Goal: Task Accomplishment & Management: Use online tool/utility

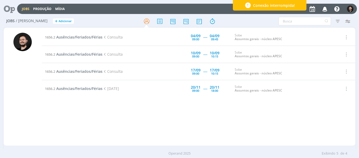
drag, startPoint x: 0, startPoint y: 0, endPoint x: 140, endPoint y: 130, distance: 191.3
click at [140, 130] on div "1656.2 Ausências/Feriados/Férias Consulta [DATE] 09:00 ----- [DATE] 09:45 Sobe …" at bounding box center [199, 86] width 314 height 115
drag, startPoint x: 140, startPoint y: 130, endPoint x: 92, endPoint y: 170, distance: 62.0
drag, startPoint x: 92, startPoint y: 170, endPoint x: 225, endPoint y: 133, distance: 138.0
click at [227, 125] on div "1656.2 Ausências/Feriados/Férias Consulta [DATE] 09:00 ----- [DATE] 09:45 Sobe …" at bounding box center [199, 86] width 314 height 115
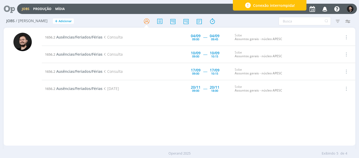
click at [192, 134] on div "1656.2 Ausências/Feriados/Férias Consulta [DATE] 09:00 ----- [DATE] 09:45 Sobe …" at bounding box center [199, 86] width 314 height 115
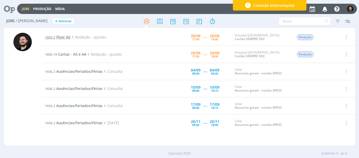
click at [65, 36] on span "Flyer A5" at bounding box center [63, 36] width 14 height 5
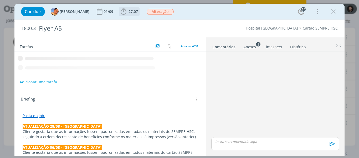
click at [120, 14] on icon "dialog" at bounding box center [124, 12] width 8 height 8
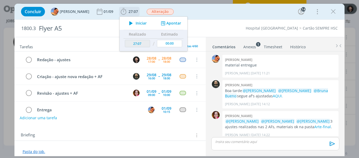
scroll to position [547, 0]
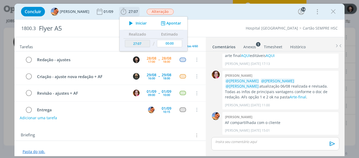
click at [126, 22] on icon "dialog" at bounding box center [130, 23] width 9 height 7
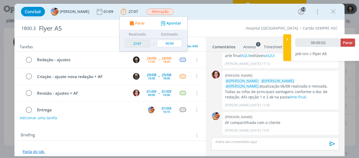
type input "00:00:03"
drag, startPoint x: 286, startPoint y: 40, endPoint x: 282, endPoint y: 51, distance: 11.6
click at [286, 40] on icon at bounding box center [287, 39] width 5 height 6
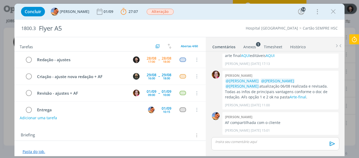
click at [38, 152] on link "Pasta do job." at bounding box center [34, 151] width 23 height 5
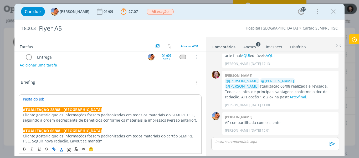
click at [34, 98] on link "Pasta do job." at bounding box center [34, 98] width 23 height 5
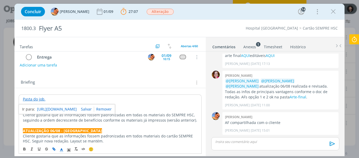
click at [44, 109] on link "[URL][DOMAIN_NAME]" at bounding box center [57, 108] width 40 height 7
click at [104, 85] on div "Briefing Briefings Predefinidos Versões do Briefing Ver Briefing do Projeto" at bounding box center [111, 82] width 180 height 7
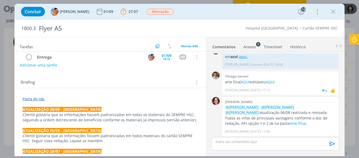
scroll to position [547, 0]
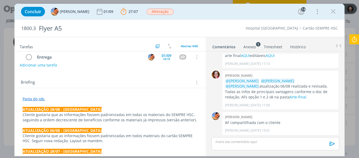
drag, startPoint x: 334, startPoint y: 12, endPoint x: 224, endPoint y: 50, distance: 116.7
click at [334, 12] on icon "dialog" at bounding box center [333, 12] width 8 height 8
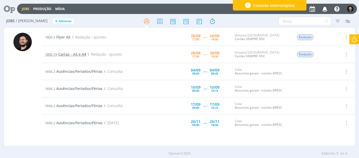
click at [70, 54] on span "Cartaz - A3 e A4" at bounding box center [72, 54] width 28 height 5
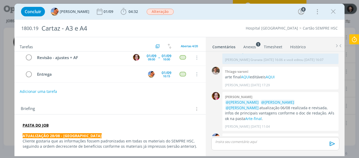
scroll to position [53, 0]
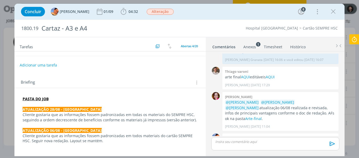
click at [38, 97] on strong "PASTA DO JOB" at bounding box center [36, 98] width 26 height 5
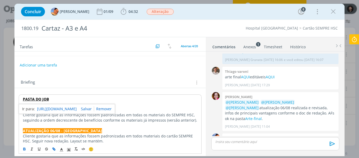
click at [46, 105] on link "[URL][DOMAIN_NAME]" at bounding box center [57, 108] width 40 height 7
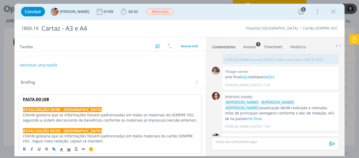
scroll to position [0, 0]
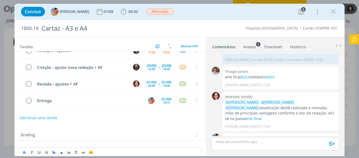
click at [115, 120] on div "Adicionar uma tarefa" at bounding box center [110, 117] width 192 height 9
drag, startPoint x: 332, startPoint y: 10, endPoint x: 231, endPoint y: 38, distance: 105.4
click at [332, 10] on icon "dialog" at bounding box center [333, 12] width 8 height 8
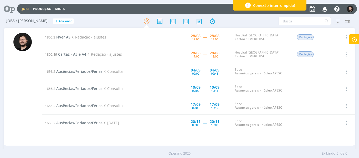
click at [67, 36] on span "Flyer A5" at bounding box center [63, 36] width 14 height 5
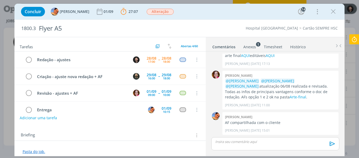
click at [354, 40] on icon at bounding box center [354, 39] width 9 height 10
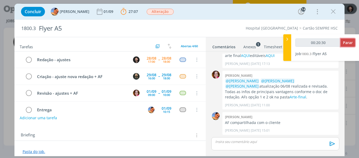
type input "00:20:31"
click at [351, 44] on span "Parar" at bounding box center [348, 42] width 10 height 5
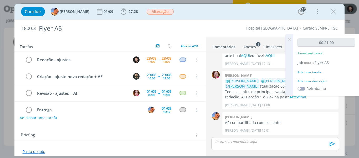
drag, startPoint x: 319, startPoint y: 84, endPoint x: 317, endPoint y: 82, distance: 3.0
click at [319, 84] on div "00:21:00 Timesheet Salvo! Job 1800.3 Flyer A5 Adicionar tarefa Adicionar descri…" at bounding box center [326, 64] width 66 height 61
click at [317, 82] on div "Adicionar descrição" at bounding box center [327, 81] width 58 height 5
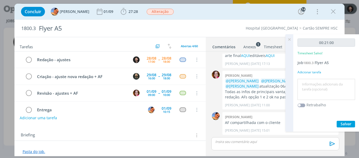
click at [317, 87] on textarea at bounding box center [326, 89] width 55 height 19
drag, startPoint x: 342, startPoint y: 97, endPoint x: 324, endPoint y: 90, distance: 18.4
click at [324, 90] on textarea "Leitura do briefing, troca com atendimento e interpretação da demanda do cliente" at bounding box center [326, 89] width 55 height 19
click at [333, 84] on textarea "Leitura do briefing, troca com atendimento" at bounding box center [326, 89] width 55 height 19
type textarea "Leitura do briefing e troca com atendimento"
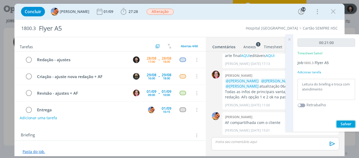
click at [345, 121] on span "Salvar" at bounding box center [346, 123] width 11 height 5
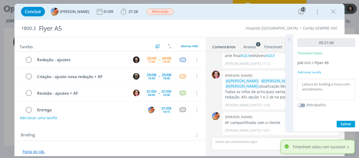
click at [290, 37] on icon at bounding box center [289, 39] width 9 height 10
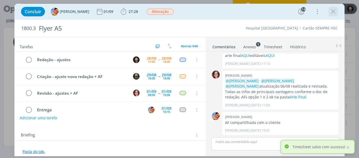
click at [332, 11] on icon "dialog" at bounding box center [333, 12] width 8 height 8
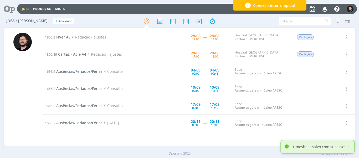
click at [61, 53] on span "Cartaz - A3 e A4" at bounding box center [72, 54] width 28 height 5
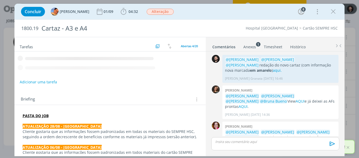
scroll to position [372, 0]
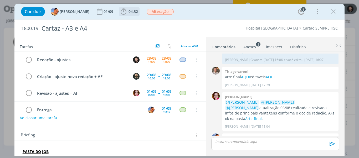
click at [120, 10] on icon "dialog" at bounding box center [124, 12] width 8 height 8
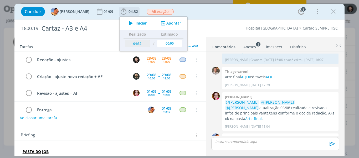
click at [126, 21] on icon "dialog" at bounding box center [130, 23] width 9 height 7
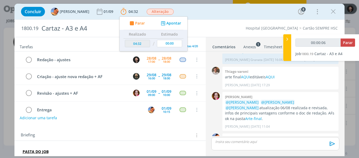
type input "00:00:07"
click at [287, 38] on icon at bounding box center [287, 39] width 5 height 6
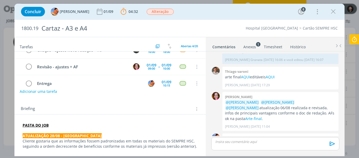
scroll to position [0, 0]
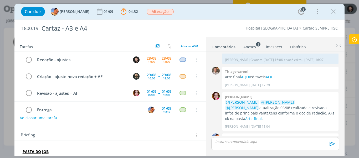
click at [231, 149] on div "dialog" at bounding box center [275, 143] width 128 height 13
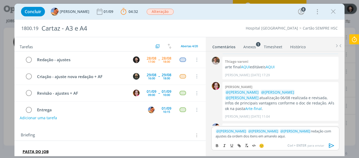
drag, startPoint x: 286, startPoint y: 137, endPoint x: 268, endPoint y: 137, distance: 18.1
click at [268, 137] on p "﻿ @ [PERSON_NAME] ﻿ ﻿ @ [PERSON_NAME] ﻿ ﻿ @ [PERSON_NAME] ﻿ redação com ajustes…" at bounding box center [275, 133] width 119 height 10
click at [240, 147] on icon "dialog" at bounding box center [239, 145] width 4 height 4
paste input "[URL][DOMAIN_NAME]"
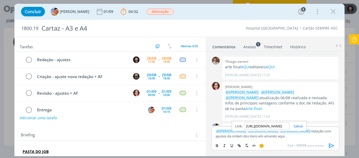
type input "[URL][DOMAIN_NAME]"
click at [298, 123] on div "[URL][DOMAIN_NAME]" at bounding box center [269, 126] width 75 height 10
click at [297, 125] on link "dialog" at bounding box center [297, 125] width 14 height 5
click at [287, 137] on p "﻿ @ [PERSON_NAME] ﻿ ﻿ @ [PERSON_NAME] ﻿ ﻿ @ [PERSON_NAME] ﻿ redação com ajustes…" at bounding box center [275, 133] width 119 height 10
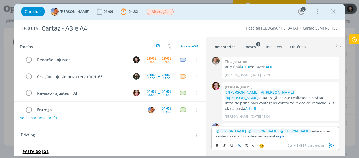
drag, startPoint x: 247, startPoint y: 135, endPoint x: 266, endPoint y: 139, distance: 19.1
click at [266, 139] on div "﻿ @ [PERSON_NAME] ﻿ ﻿ @ [PERSON_NAME] ﻿ ﻿ @ [PERSON_NAME] ﻿ redação com ajustes…" at bounding box center [275, 133] width 128 height 14
click at [218, 145] on icon "dialog" at bounding box center [217, 145] width 4 height 4
drag, startPoint x: 251, startPoint y: 134, endPoint x: 264, endPoint y: 134, distance: 13.4
click at [258, 134] on strong "em amarelo" at bounding box center [268, 135] width 21 height 5
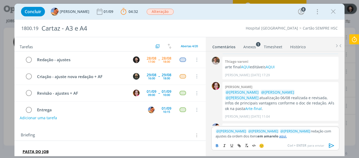
click at [265, 133] on span "@ [PERSON_NAME]" at bounding box center [263, 130] width 30 height 5
click at [279, 136] on link "aqui." at bounding box center [283, 135] width 8 height 5
click at [261, 125] on link "[URL][DOMAIN_NAME]" at bounding box center [254, 125] width 36 height 7
click at [170, 129] on div "Briefing Briefings Predefinidos Versões do Briefing Ver Briefing do Projeto" at bounding box center [110, 133] width 192 height 14
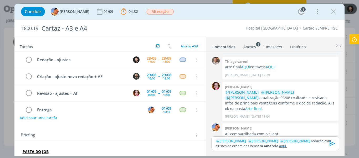
scroll to position [373, 0]
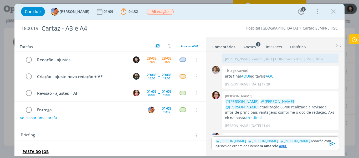
drag, startPoint x: 287, startPoint y: 145, endPoint x: 292, endPoint y: 141, distance: 5.6
click at [288, 144] on p "﻿ @ [PERSON_NAME] ﻿ ﻿ @ [PERSON_NAME] ﻿ ﻿ @ [PERSON_NAME] ﻿ redação com ajustes…" at bounding box center [275, 143] width 119 height 10
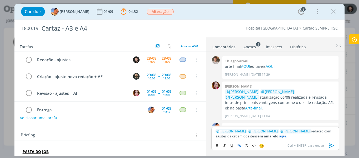
drag, startPoint x: 333, startPoint y: 144, endPoint x: 330, endPoint y: 141, distance: 3.9
click at [333, 143] on icon "dialog" at bounding box center [332, 145] width 8 height 8
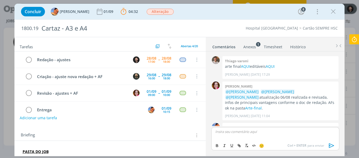
scroll to position [407, 0]
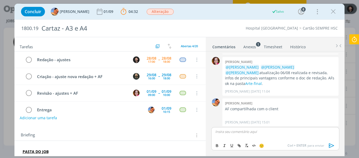
click at [352, 37] on icon at bounding box center [354, 39] width 9 height 10
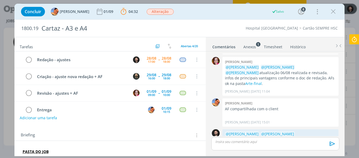
scroll to position [397, 0]
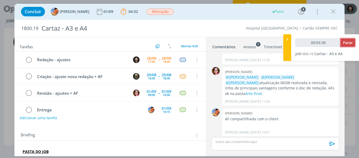
click at [342, 42] on button "Parar" at bounding box center [348, 42] width 14 height 8
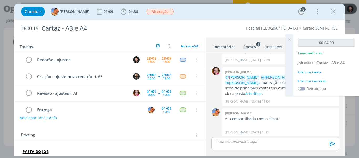
click at [310, 81] on div "Adicionar descrição" at bounding box center [327, 81] width 58 height 5
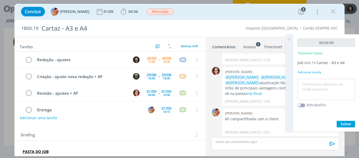
click at [314, 84] on textarea at bounding box center [326, 89] width 55 height 19
type textarea "Ajustes na redação"
click at [349, 125] on span "Salvar" at bounding box center [346, 123] width 11 height 5
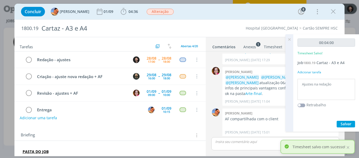
click at [289, 38] on icon at bounding box center [289, 39] width 9 height 10
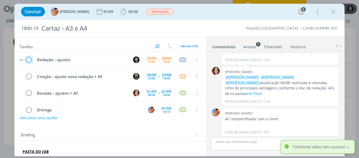
click at [29, 58] on icon "dialog" at bounding box center [28, 60] width 7 height 8
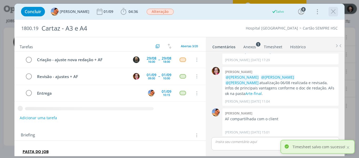
click at [334, 12] on icon "dialog" at bounding box center [333, 12] width 8 height 8
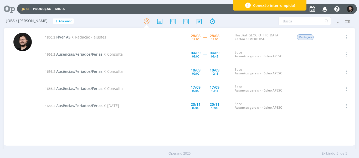
click at [65, 37] on span "Flyer A5" at bounding box center [63, 36] width 14 height 5
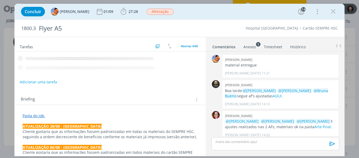
scroll to position [547, 0]
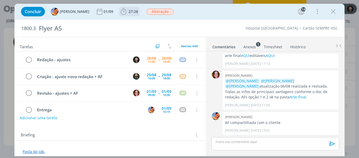
click at [121, 9] on icon "dialog" at bounding box center [124, 11] width 6 height 7
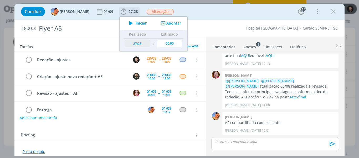
click at [127, 22] on icon "dialog" at bounding box center [130, 23] width 9 height 7
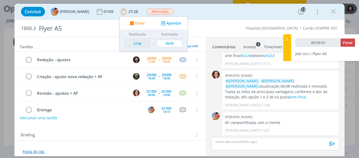
click at [287, 39] on icon at bounding box center [287, 39] width 5 height 6
type input "00:00:02"
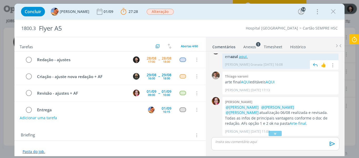
scroll to position [494, 0]
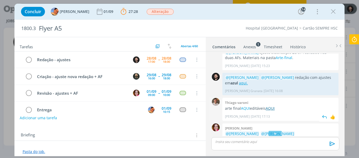
click at [271, 108] on link "AQUI" at bounding box center [270, 107] width 9 height 5
click at [248, 107] on link "AQUI" at bounding box center [245, 107] width 9 height 5
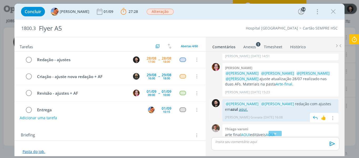
click at [239, 111] on u "aqui." at bounding box center [243, 108] width 9 height 5
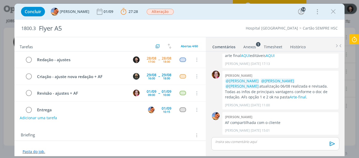
click at [262, 140] on p "dialog" at bounding box center [275, 141] width 119 height 5
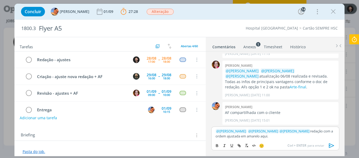
drag, startPoint x: 269, startPoint y: 137, endPoint x: 258, endPoint y: 139, distance: 10.4
click at [258, 139] on div "﻿ @ [PERSON_NAME] ﻿ ﻿ @ [PERSON_NAME] ﻿ ﻿ @ [PERSON_NAME] ﻿ redação com a ordem…" at bounding box center [275, 133] width 128 height 14
click at [241, 144] on icon "dialog" at bounding box center [239, 145] width 4 height 4
paste input "[URL][DOMAIN_NAME]"
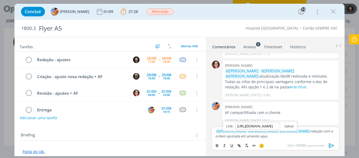
type input "[URL][DOMAIN_NAME]"
click at [289, 123] on link "dialog" at bounding box center [287, 125] width 14 height 5
drag, startPoint x: 257, startPoint y: 137, endPoint x: 239, endPoint y: 138, distance: 18.2
click at [239, 138] on p "﻿ @ [PERSON_NAME] ﻿ ﻿ @ [PERSON_NAME] ﻿ ﻿ @ [PERSON_NAME] ﻿ redação com a ordem…" at bounding box center [275, 133] width 119 height 10
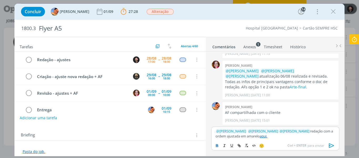
drag, startPoint x: 216, startPoint y: 144, endPoint x: 237, endPoint y: 137, distance: 21.8
click at [217, 144] on icon "dialog" at bounding box center [217, 144] width 2 height 1
click at [254, 133] on strong "em amarelo" at bounding box center [250, 135] width 21 height 5
click at [263, 136] on link "aqui." at bounding box center [266, 135] width 8 height 5
click at [258, 128] on link "[URL][DOMAIN_NAME]" at bounding box center [246, 125] width 36 height 7
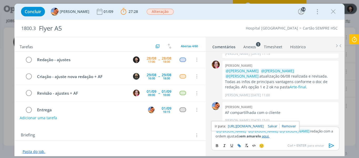
click at [284, 136] on p "﻿ @ [PERSON_NAME] ﻿ ﻿ @ [PERSON_NAME] ﻿ ﻿ @ [PERSON_NAME] ﻿ redação com a ordem…" at bounding box center [275, 133] width 119 height 10
click at [334, 146] on icon "dialog" at bounding box center [332, 145] width 8 height 8
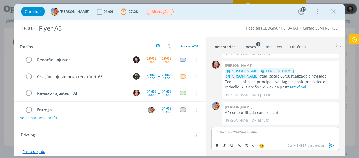
scroll to position [582, 0]
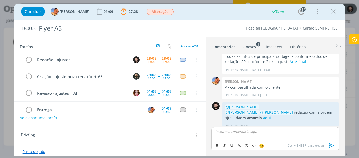
click at [357, 37] on icon at bounding box center [354, 39] width 9 height 10
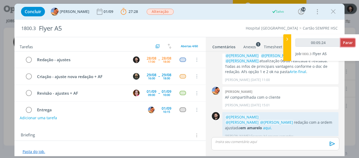
click at [346, 44] on span "Parar" at bounding box center [348, 42] width 10 height 5
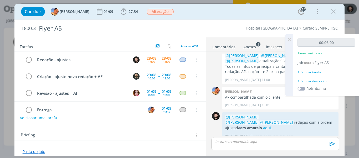
click at [324, 80] on div "Adicionar descrição" at bounding box center [327, 81] width 58 height 5
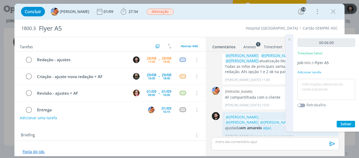
click at [324, 83] on textarea at bounding box center [326, 89] width 55 height 19
type textarea "R"
type textarea "Ajustes de redação"
click at [343, 126] on div "00:06:00 Timesheet Salvo! Job 1800.3 Flyer A5 Adicionar tarefa Ajustes de redaç…" at bounding box center [326, 82] width 66 height 97
click at [342, 125] on span "Salvar" at bounding box center [346, 123] width 11 height 5
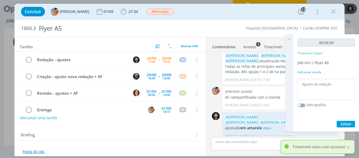
click at [289, 40] on icon at bounding box center [289, 39] width 9 height 10
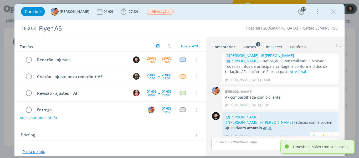
click at [272, 125] on link "aqui." at bounding box center [267, 127] width 9 height 5
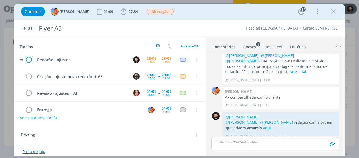
click at [30, 60] on icon "dialog" at bounding box center [28, 60] width 7 height 8
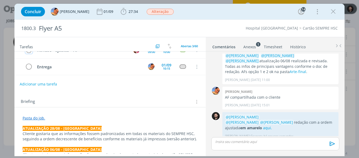
scroll to position [0, 0]
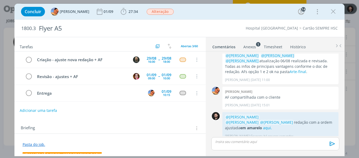
drag, startPoint x: 334, startPoint y: 12, endPoint x: 185, endPoint y: 98, distance: 171.9
click at [334, 12] on icon "dialog" at bounding box center [333, 12] width 8 height 8
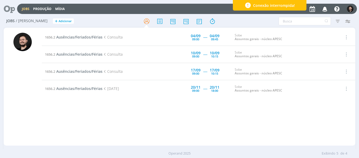
click at [54, 120] on div "1656.2 Ausências/Feriados/Férias Consulta [DATE] 09:00 ----- [DATE] 09:45 Sobe …" at bounding box center [199, 86] width 314 height 115
click at [208, 128] on div "1656.2 Ausências/Feriados/Férias Consulta [DATE] 09:00 ----- [DATE] 09:45 Sobe …" at bounding box center [199, 86] width 314 height 115
